Goal: Find specific page/section: Find specific page/section

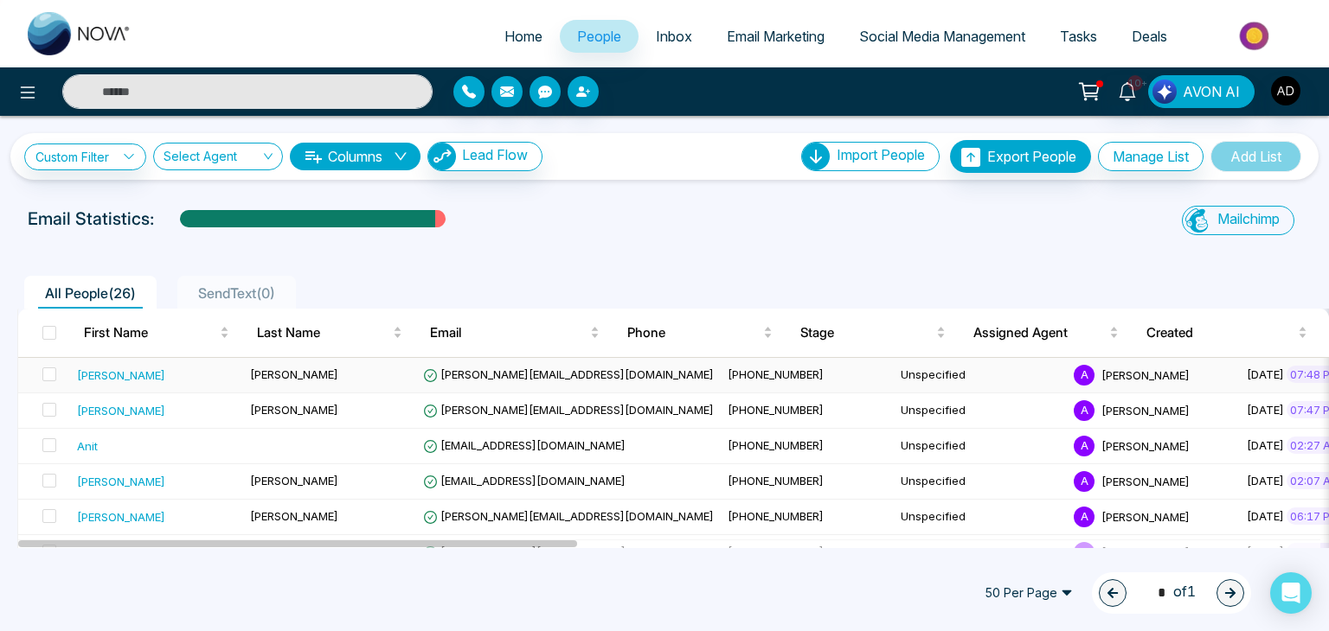
drag, startPoint x: 0, startPoint y: 0, endPoint x: 550, endPoint y: 374, distance: 665.0
click at [550, 374] on span "[PERSON_NAME][EMAIL_ADDRESS][DOMAIN_NAME]" at bounding box center [568, 375] width 291 height 14
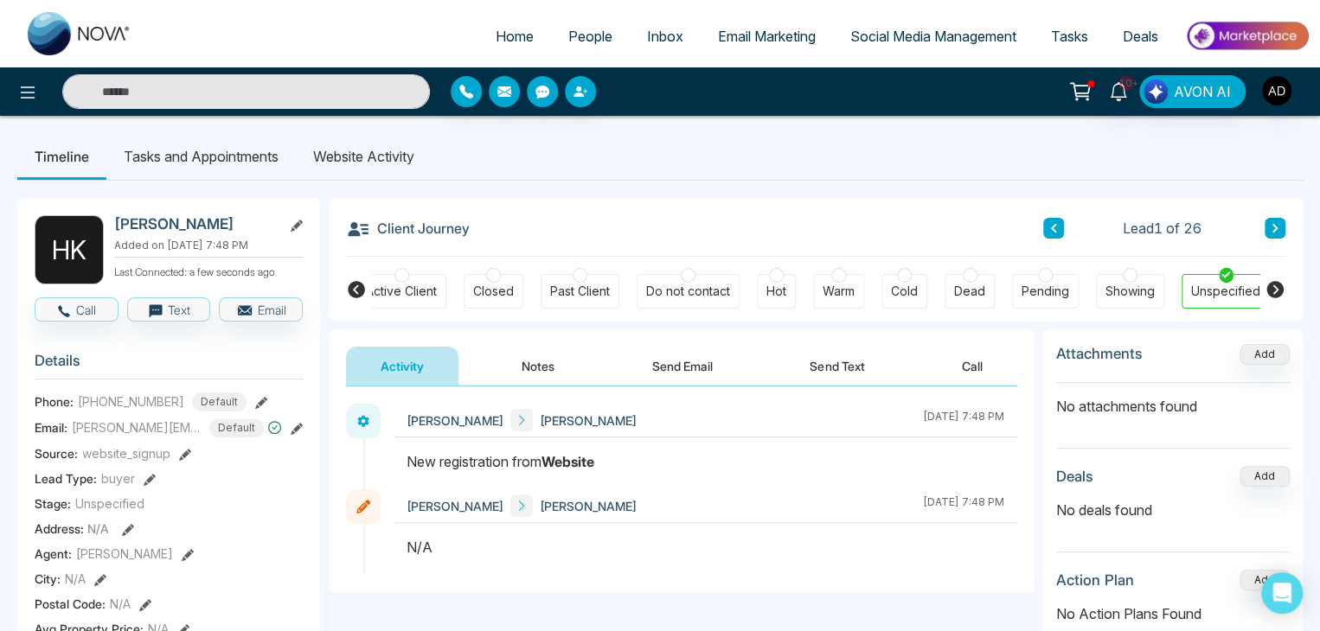
scroll to position [0, 385]
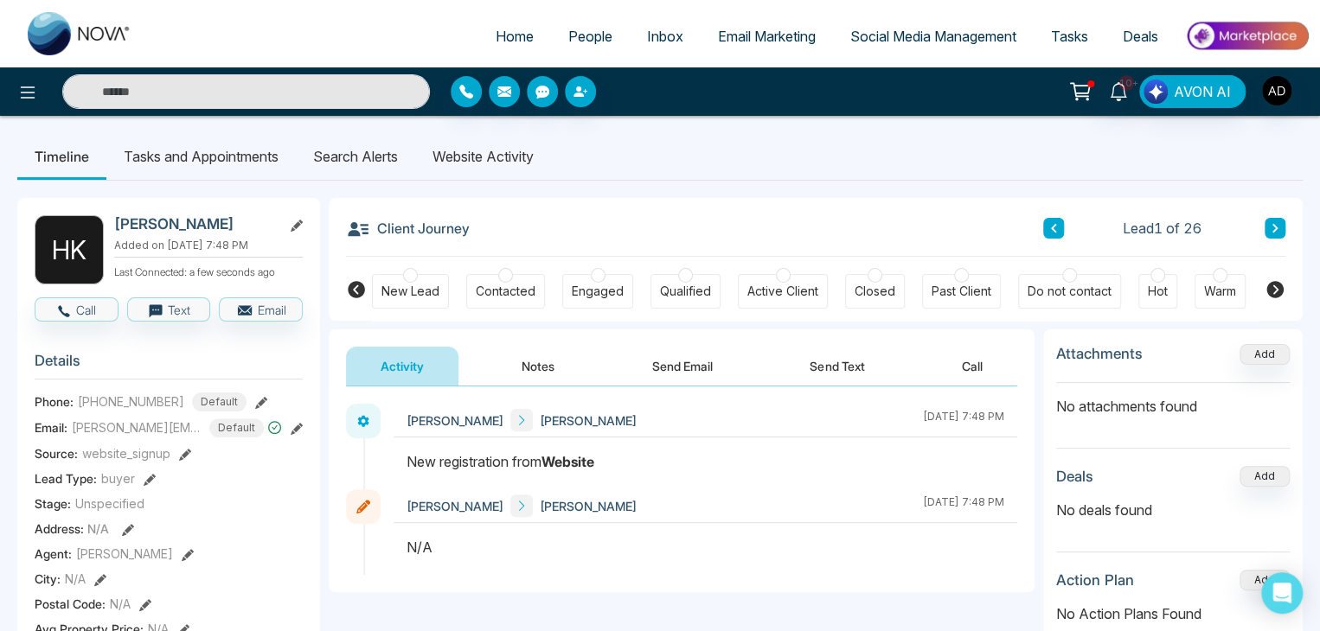
click at [355, 157] on li "Search Alerts" at bounding box center [355, 156] width 119 height 47
